Goal: Transaction & Acquisition: Download file/media

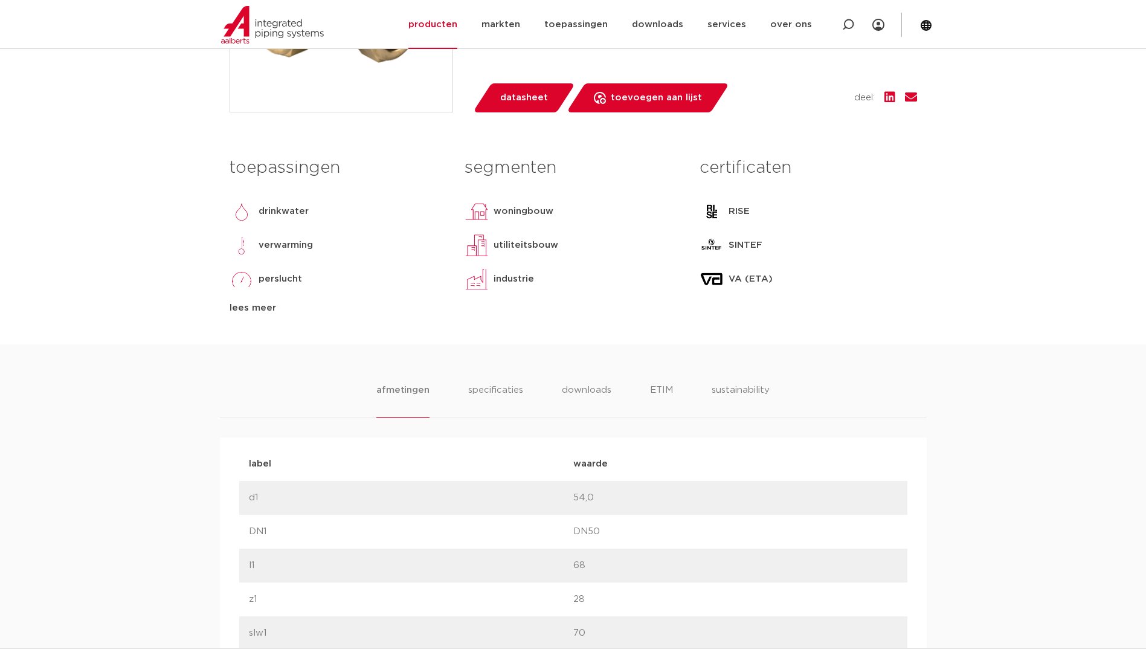
scroll to position [423, 0]
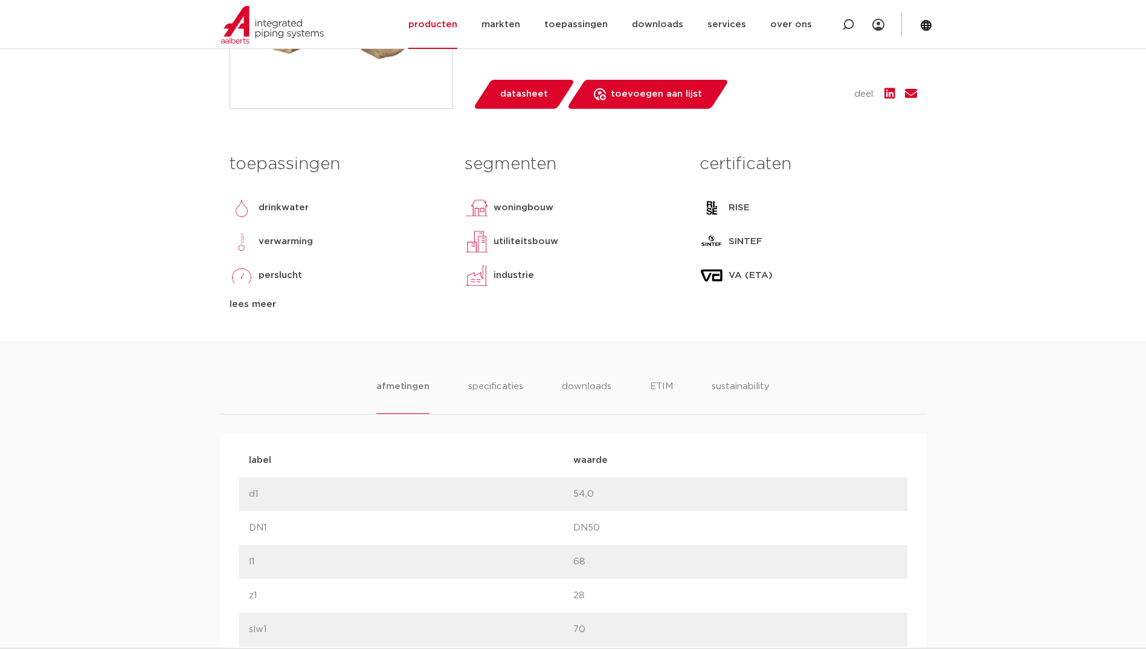
click at [555, 388] on ul "afmetingen specificaties downloads ETIM sustainability" at bounding box center [572, 396] width 393 height 34
click at [568, 388] on li "downloads" at bounding box center [586, 396] width 50 height 34
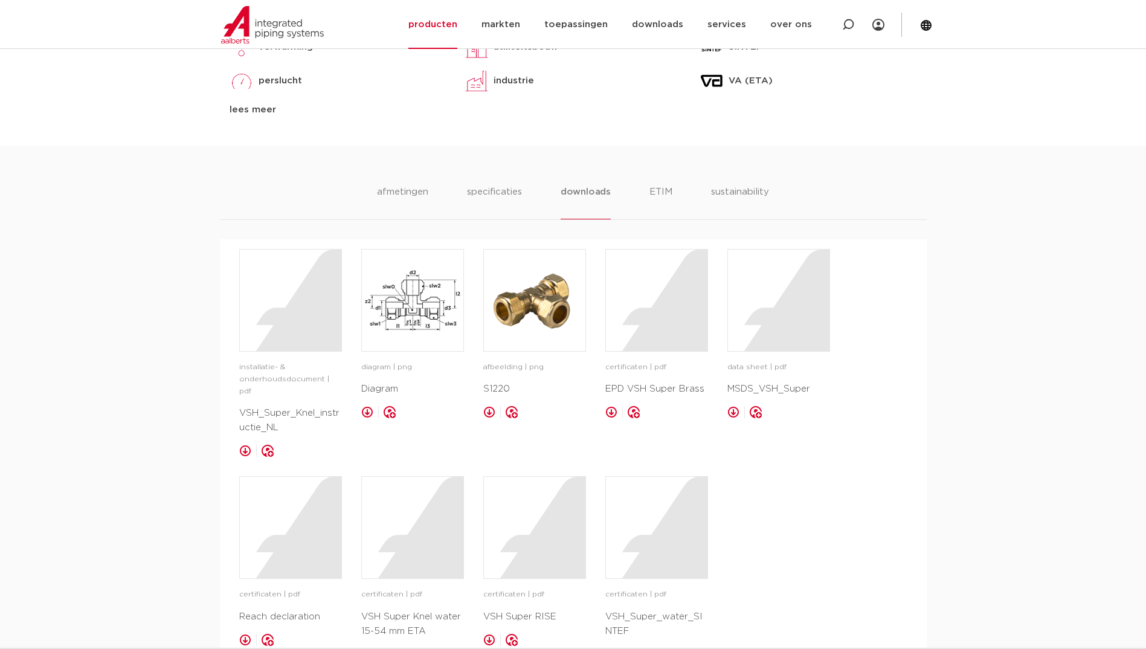
scroll to position [664, 0]
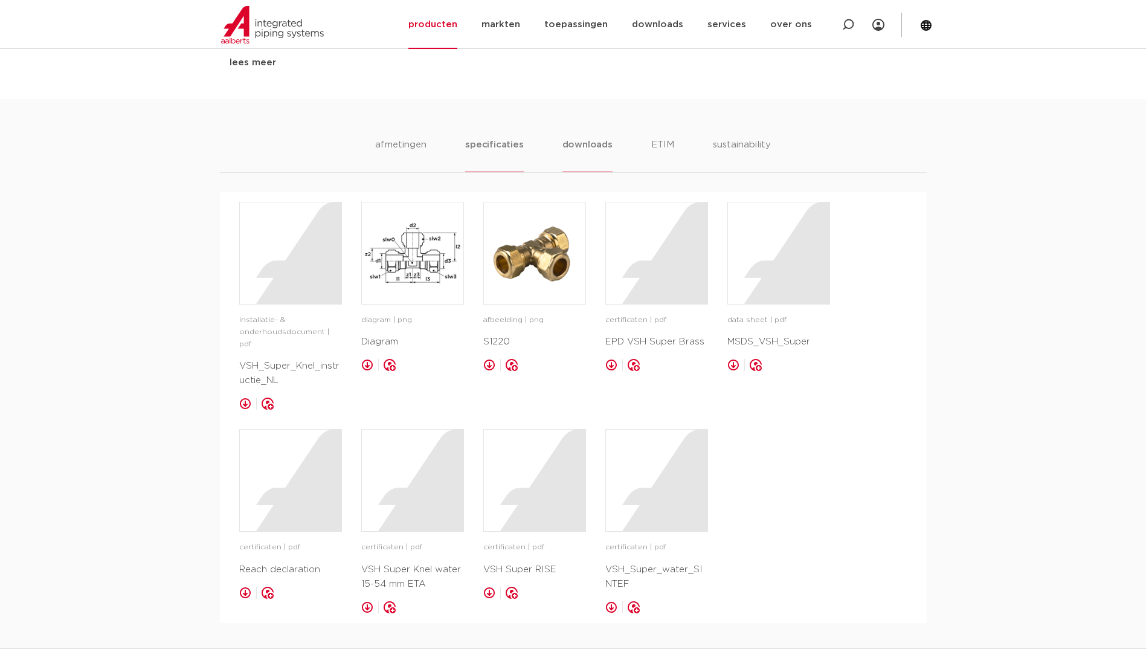
click at [498, 142] on li "specificaties" at bounding box center [494, 155] width 58 height 34
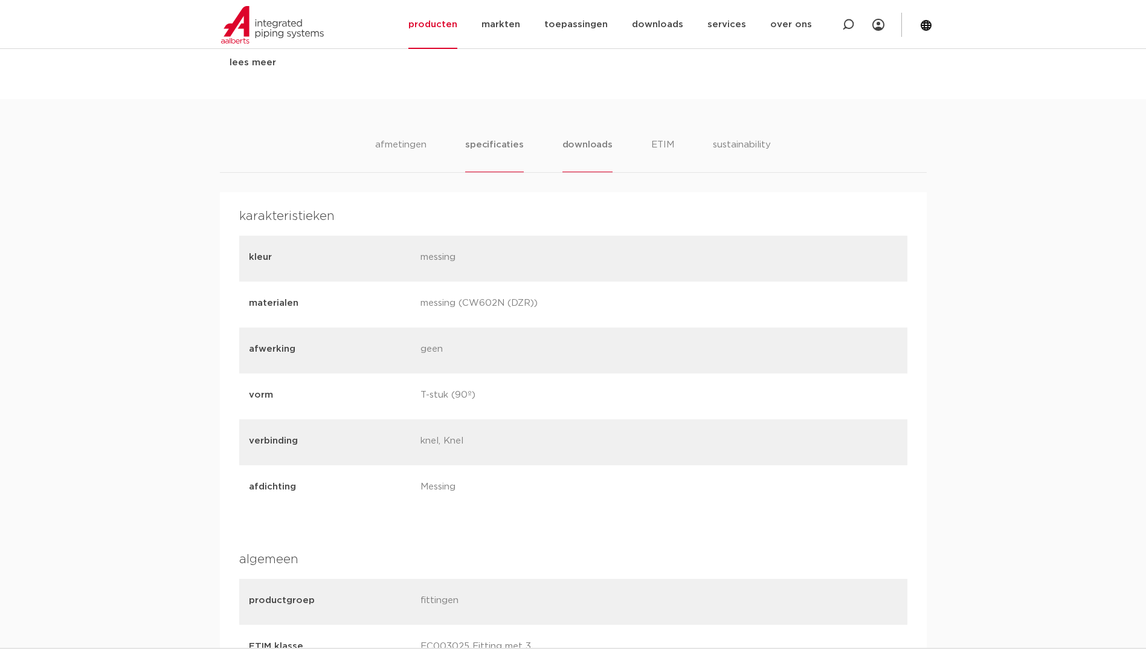
click at [594, 143] on li "downloads" at bounding box center [587, 155] width 50 height 34
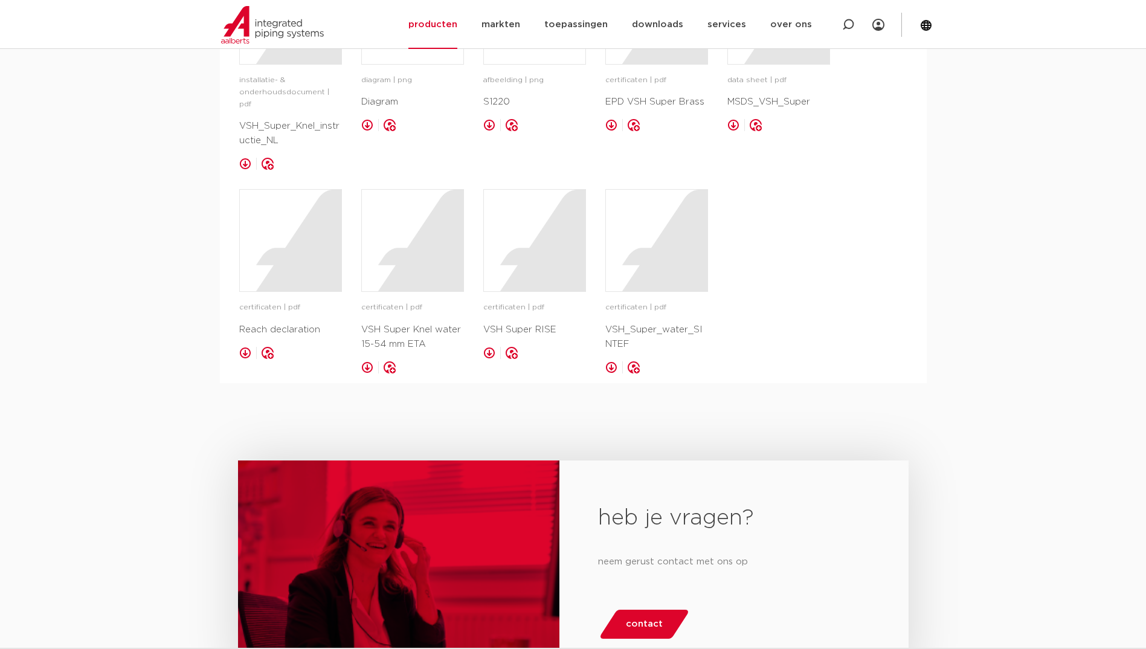
scroll to position [906, 0]
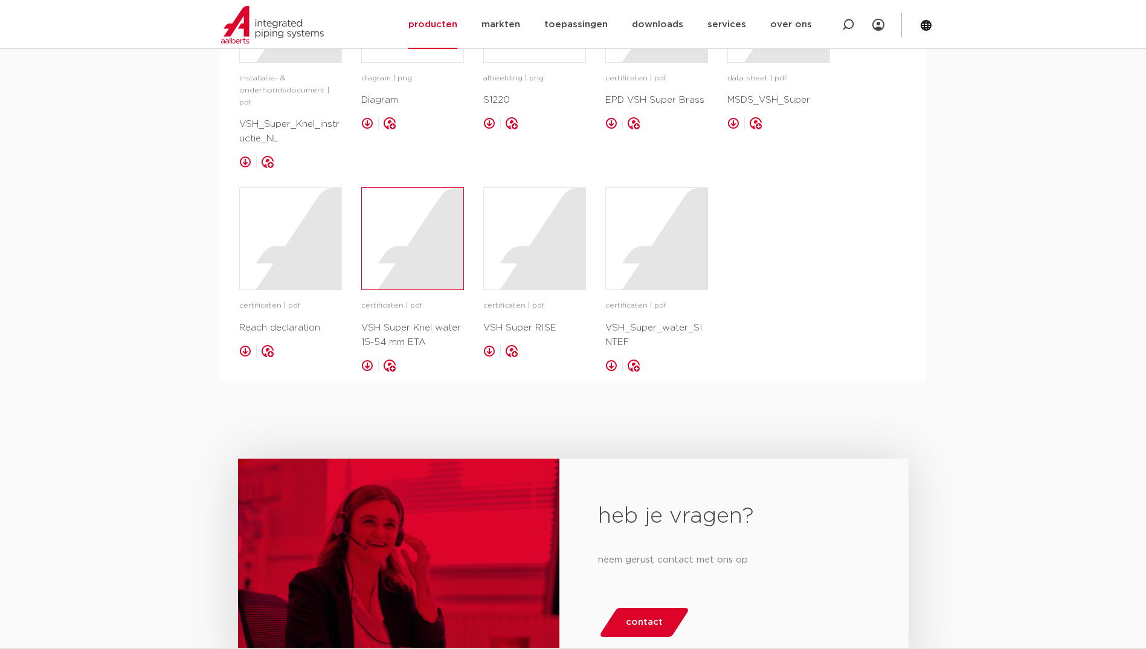
click at [425, 250] on div at bounding box center [412, 238] width 101 height 101
click at [291, 117] on p "VSH_Super_Knel_instructie_NL" at bounding box center [290, 131] width 103 height 29
click at [300, 80] on p "installatie- & onderhoudsdocument | pdf" at bounding box center [290, 90] width 103 height 36
click at [305, 57] on div at bounding box center [290, 11] width 101 height 101
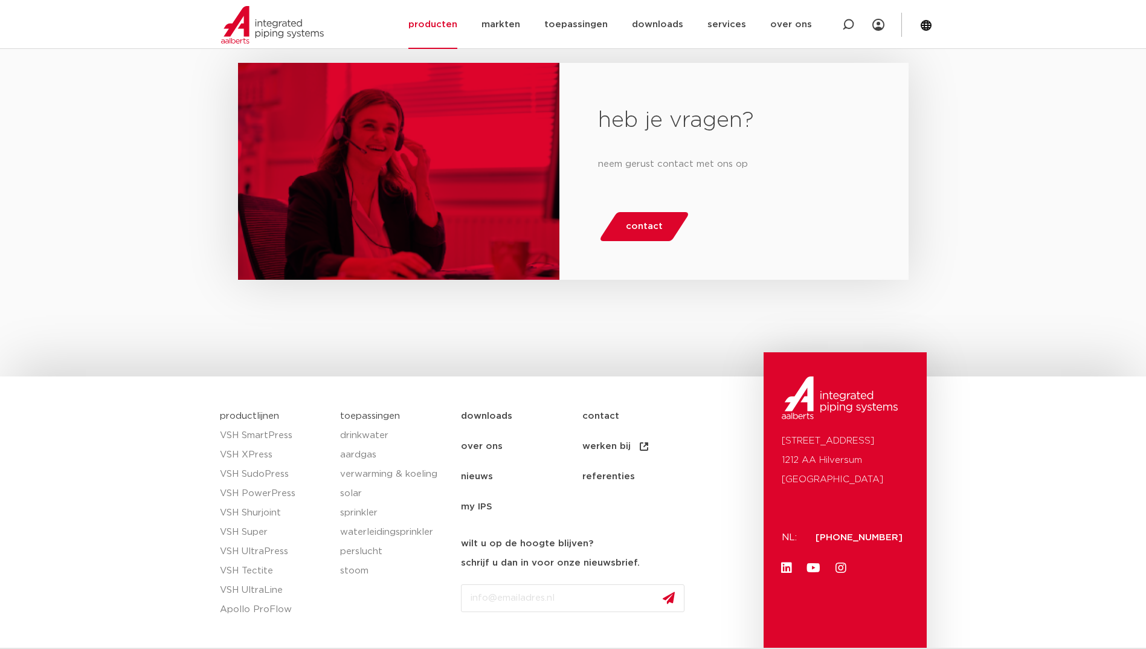
scroll to position [1374, 0]
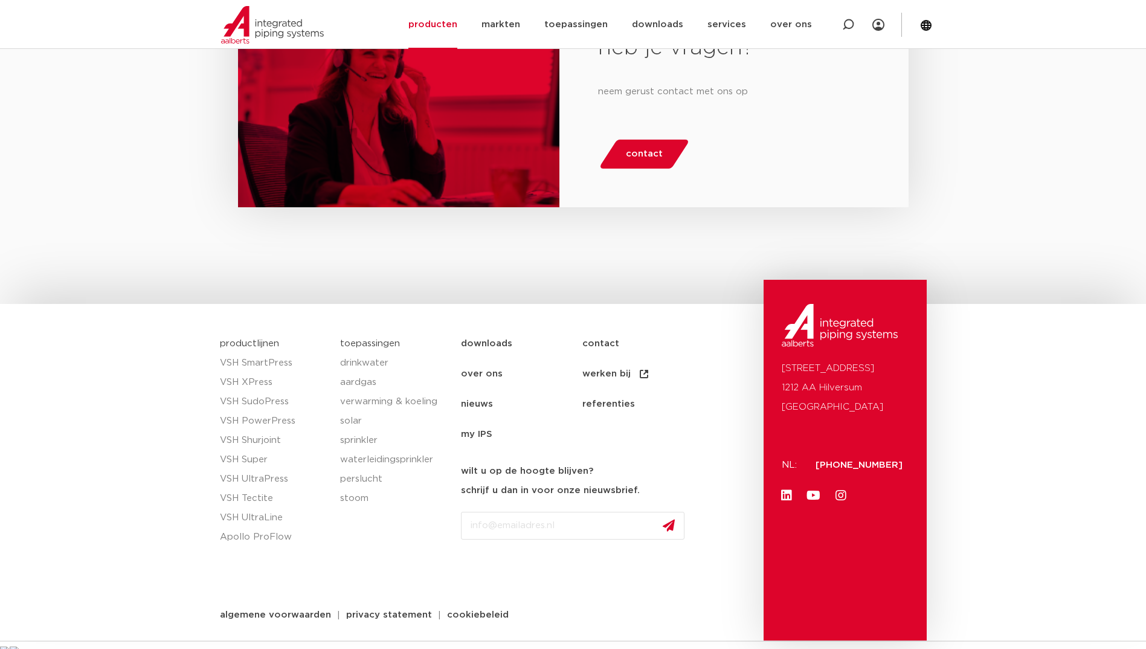
click at [490, 331] on link "downloads" at bounding box center [521, 344] width 121 height 30
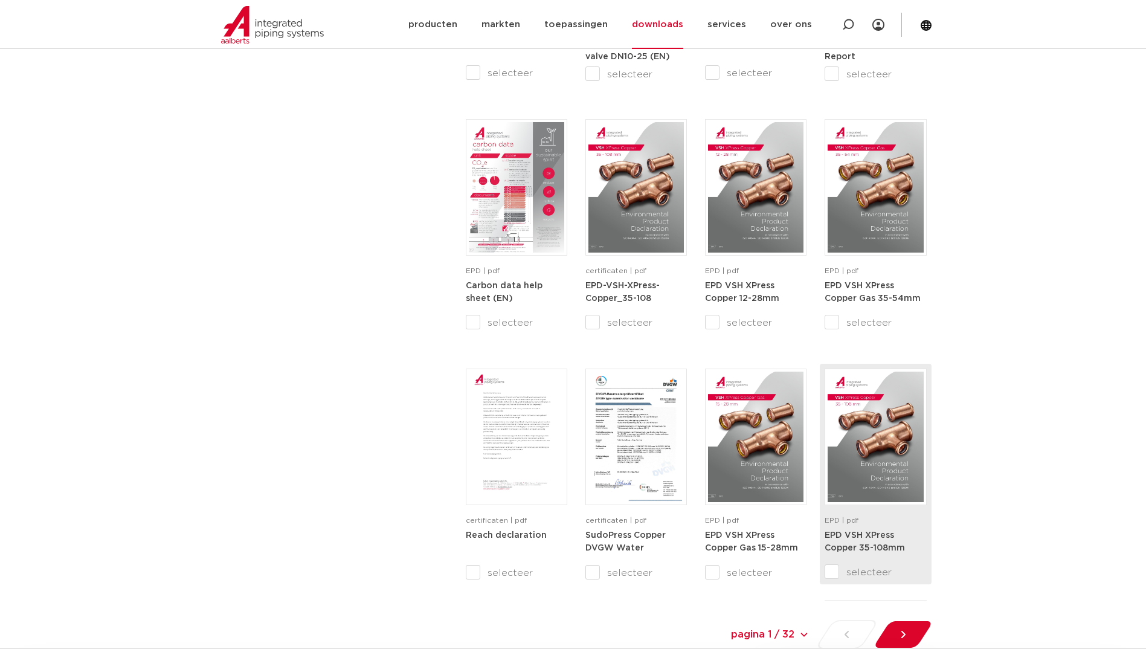
scroll to position [1087, 0]
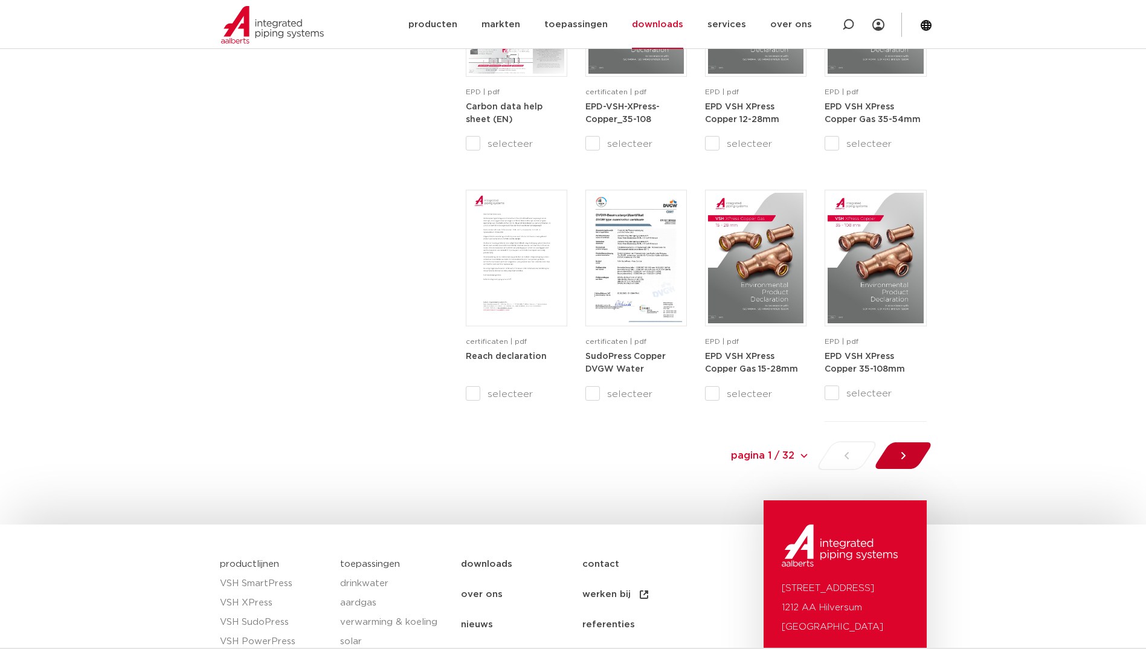
click at [902, 456] on icon at bounding box center [903, 455] width 12 height 12
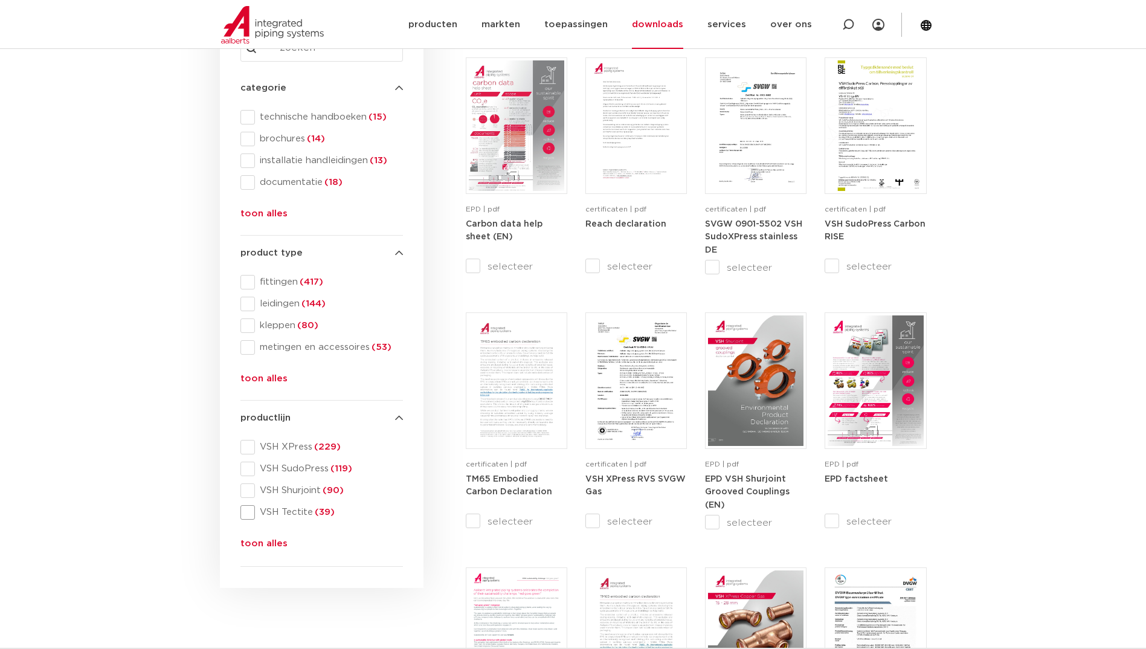
scroll to position [263, 0]
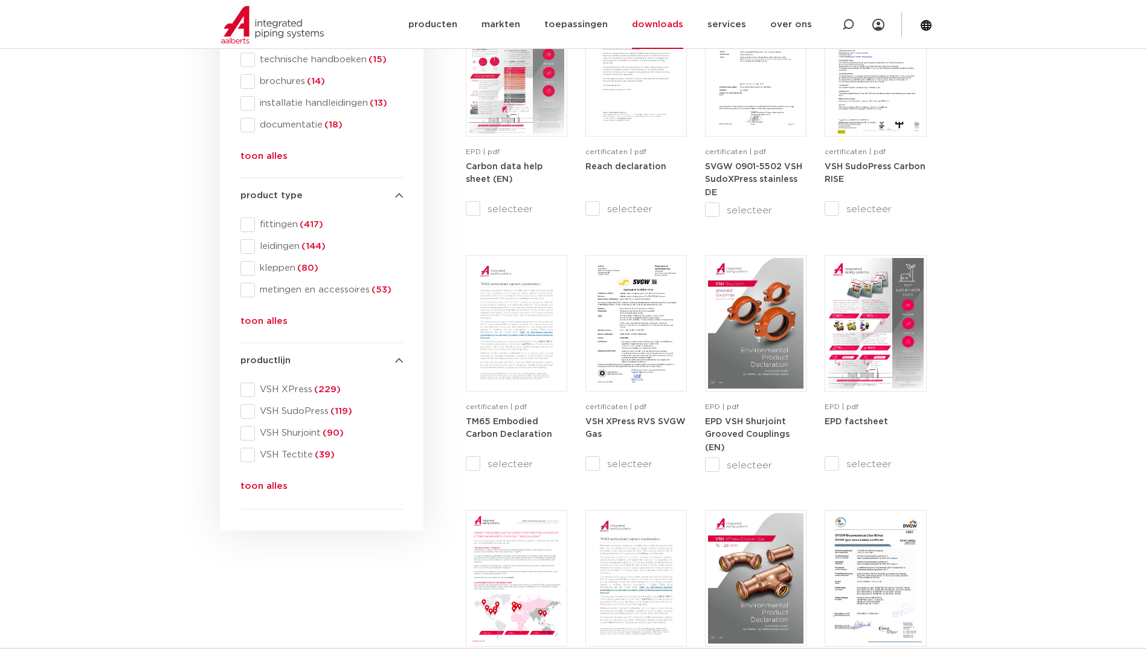
click at [263, 489] on button "toon alles" at bounding box center [263, 488] width 47 height 19
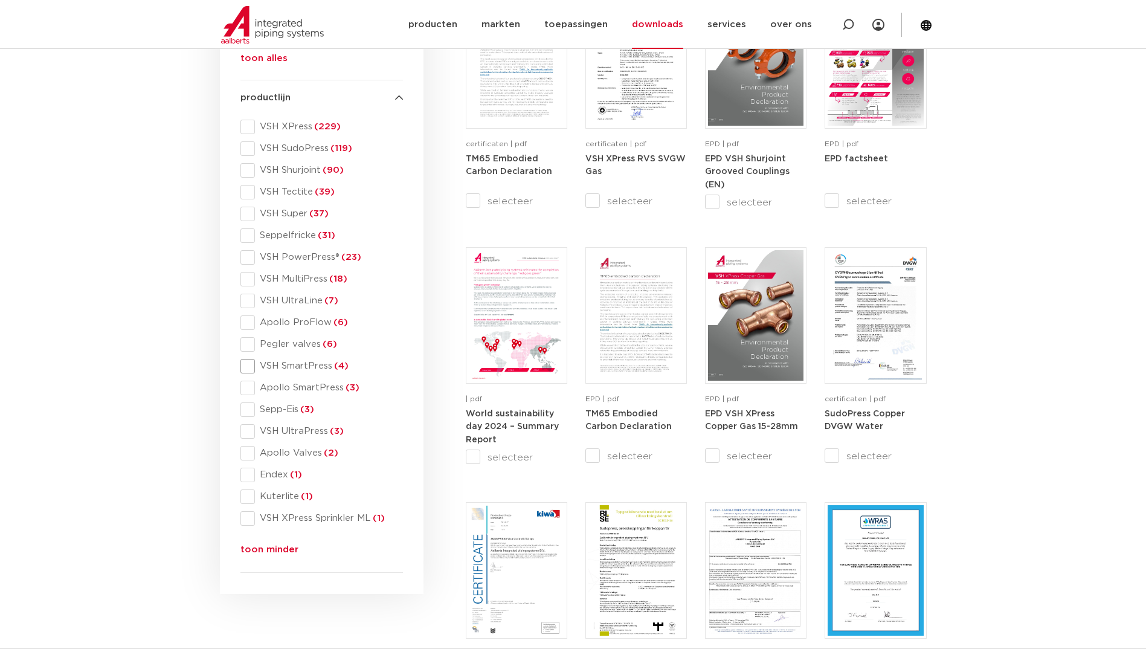
scroll to position [504, 0]
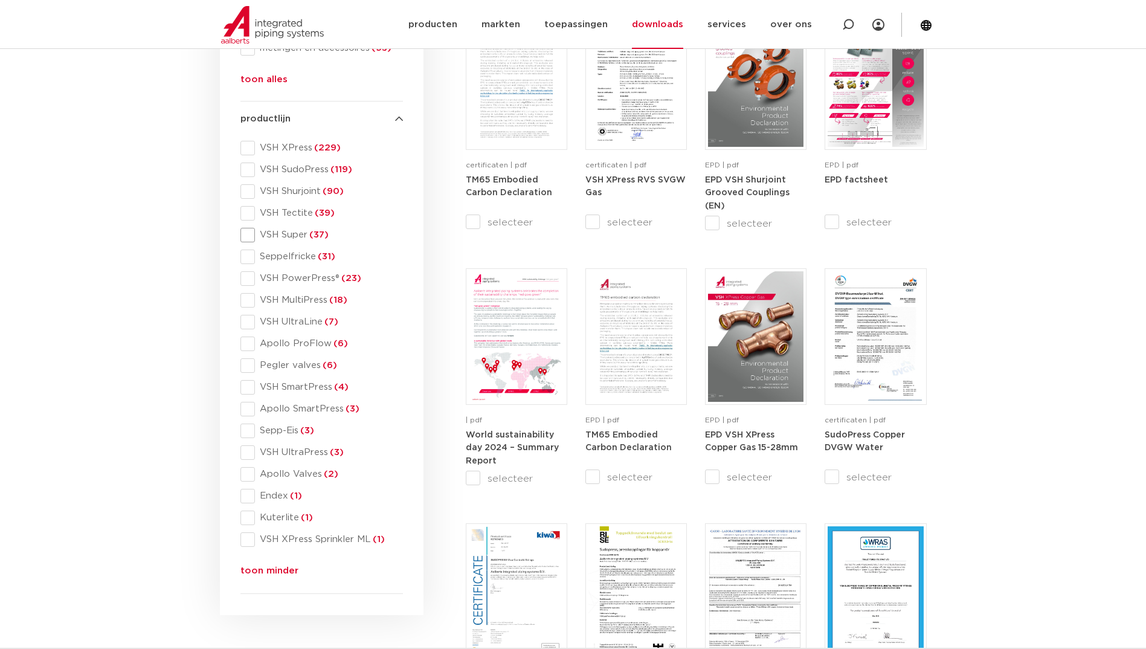
click at [250, 236] on span at bounding box center [247, 235] width 14 height 14
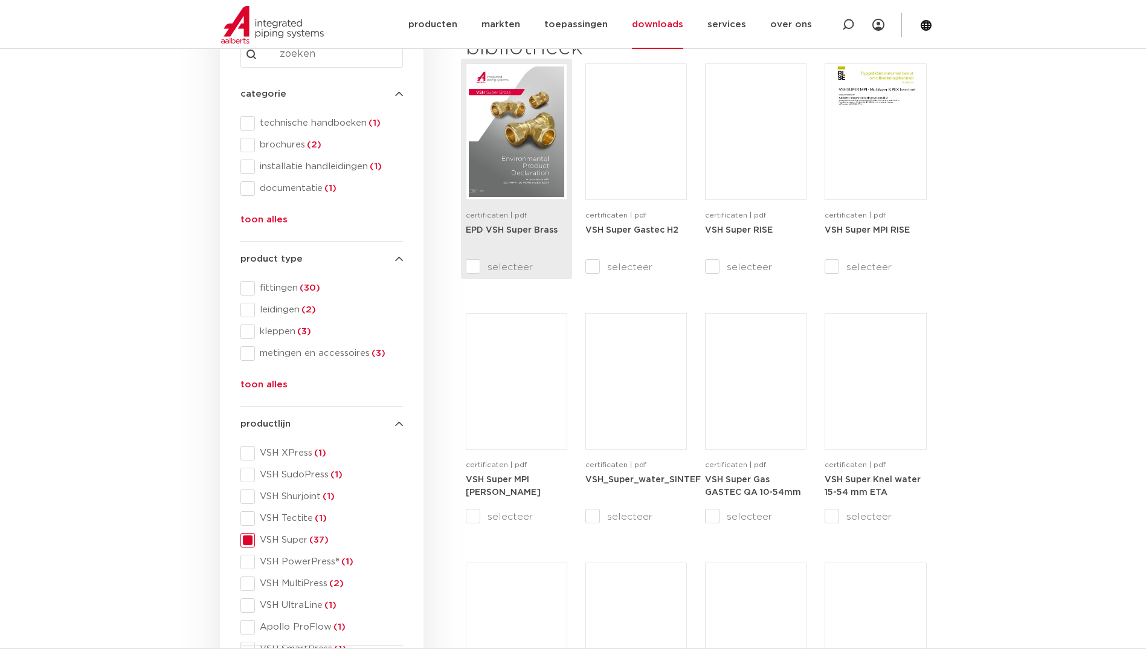
scroll to position [21, 0]
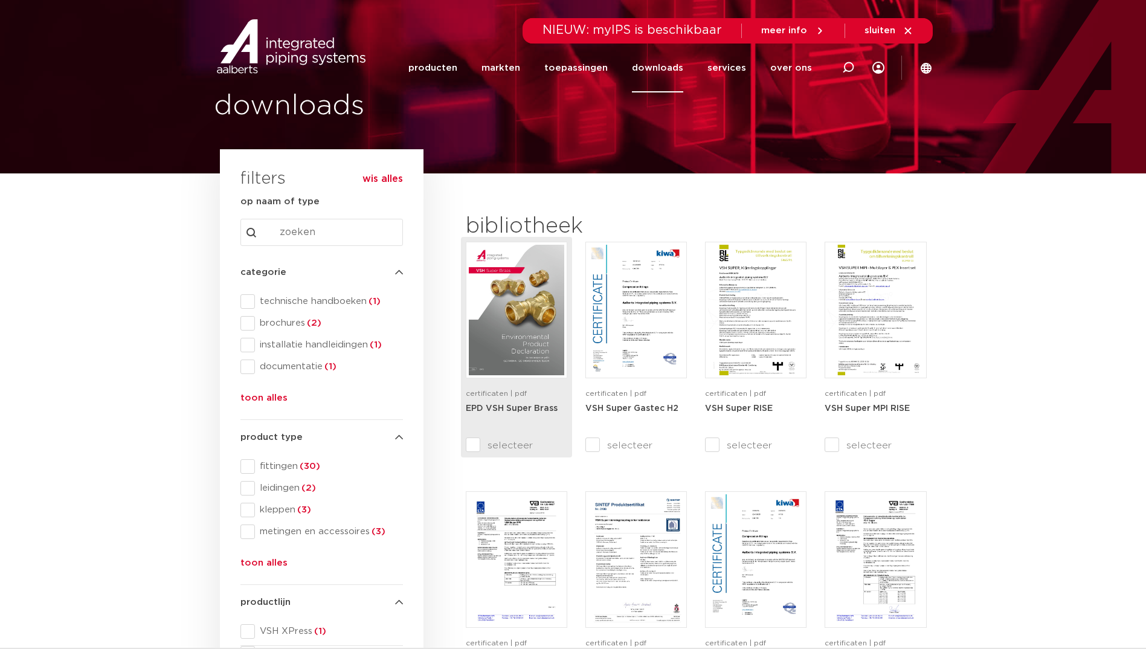
click at [527, 314] on img at bounding box center [516, 310] width 95 height 130
